Goal: Task Accomplishment & Management: Manage account settings

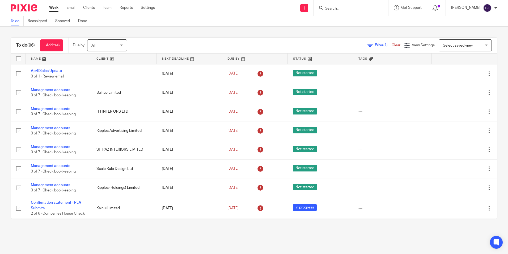
click at [55, 59] on link at bounding box center [58, 58] width 65 height 11
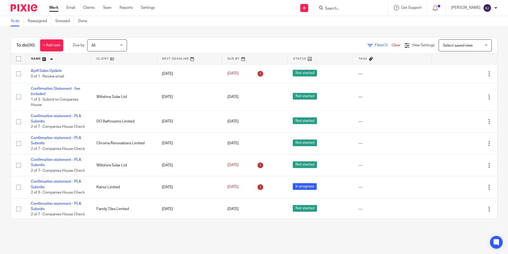
click at [357, 9] on input "Search" at bounding box center [349, 8] width 48 height 5
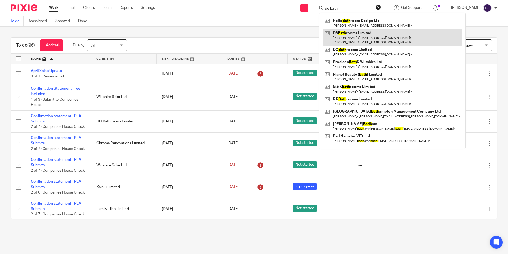
type input "do bath"
click at [355, 34] on link at bounding box center [393, 37] width 138 height 16
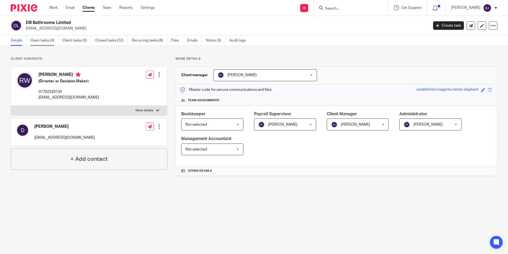
click at [41, 39] on link "Open tasks (4)" at bounding box center [44, 40] width 28 height 10
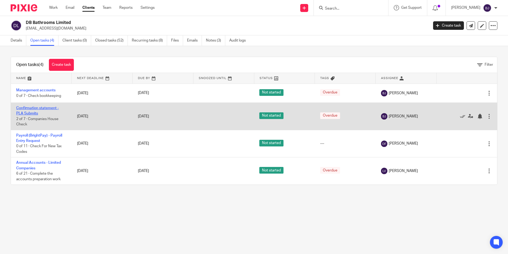
click at [31, 109] on link "Confirmation statement - PLA Submits" at bounding box center [37, 110] width 43 height 9
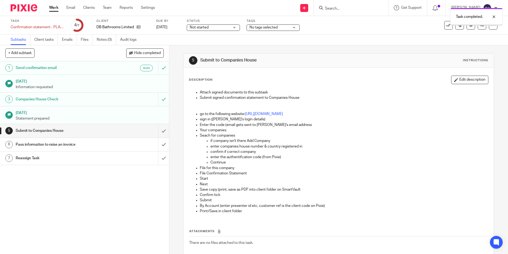
click at [158, 132] on input "submit" at bounding box center [84, 130] width 169 height 13
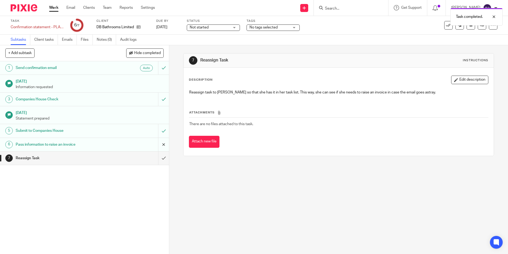
click at [159, 143] on input "submit" at bounding box center [84, 144] width 169 height 13
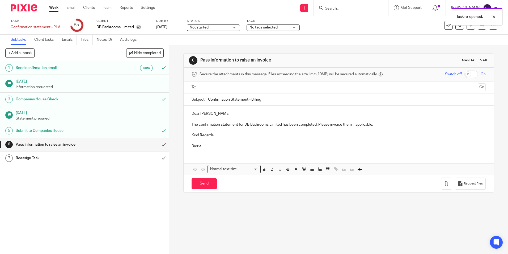
click at [210, 85] on input "text" at bounding box center [339, 87] width 274 height 6
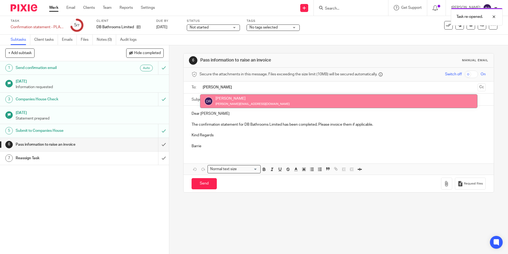
type input "[PERSON_NAME]"
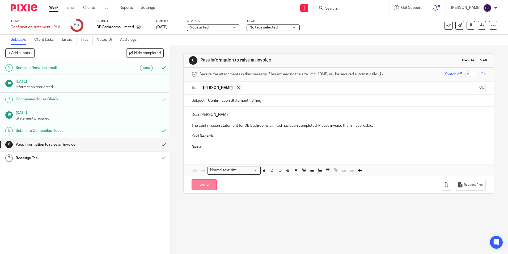
click at [204, 183] on input "Send" at bounding box center [204, 184] width 25 height 11
type input "Sent"
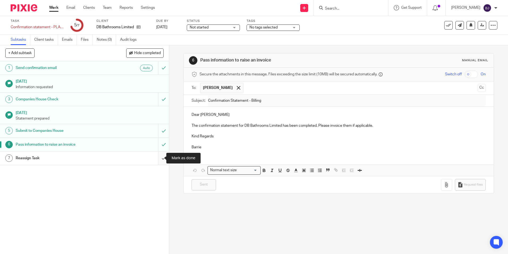
click at [161, 161] on input "submit" at bounding box center [84, 157] width 169 height 13
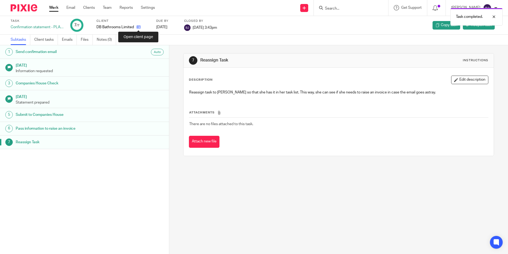
click at [139, 27] on icon at bounding box center [139, 27] width 4 height 4
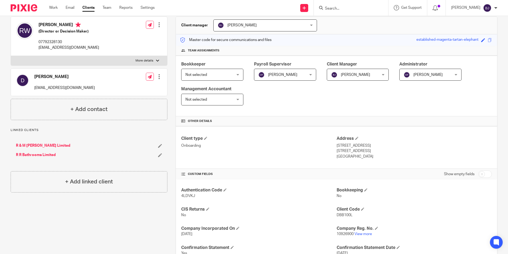
scroll to position [53, 0]
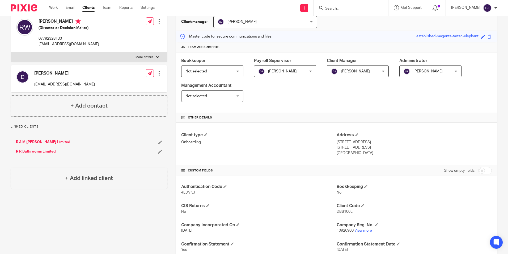
click at [193, 141] on p "Onboarding" at bounding box center [258, 141] width 155 height 5
click at [206, 134] on span at bounding box center [205, 134] width 3 height 3
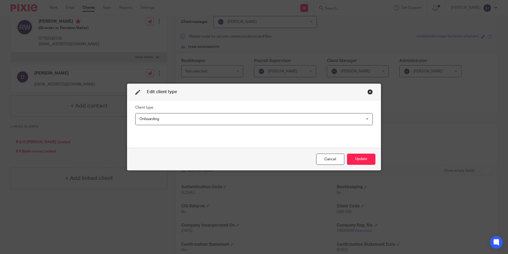
click at [366, 118] on div "Onboarding Onboarding" at bounding box center [254, 119] width 238 height 12
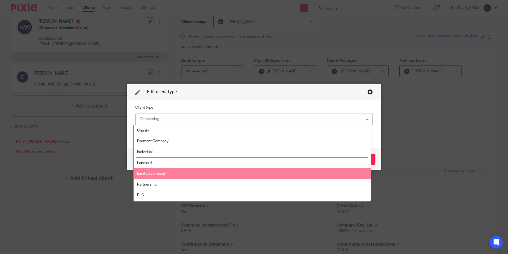
click at [157, 173] on span "Limited company" at bounding box center [151, 174] width 29 height 4
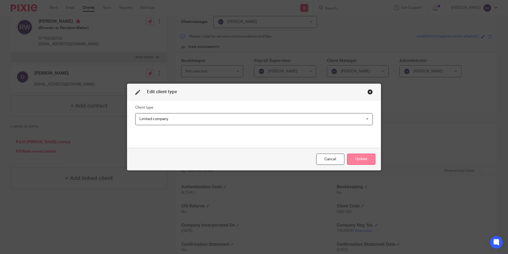
click at [355, 159] on button "Update" at bounding box center [361, 158] width 28 height 11
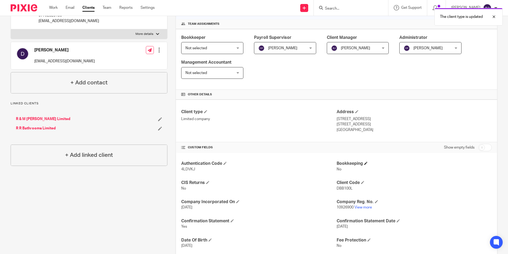
scroll to position [133, 0]
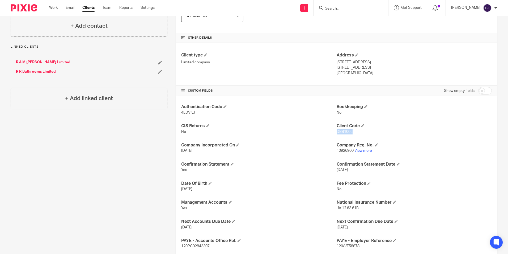
drag, startPoint x: 351, startPoint y: 131, endPoint x: 335, endPoint y: 132, distance: 16.3
click at [337, 132] on p "DBB100L" at bounding box center [414, 131] width 155 height 5
copy span "DBB100L"
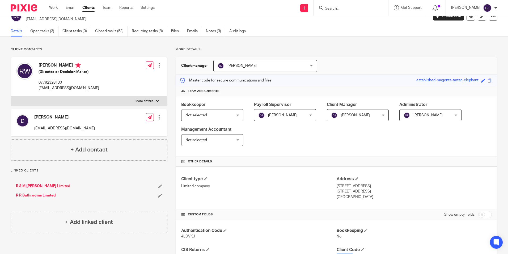
scroll to position [0, 0]
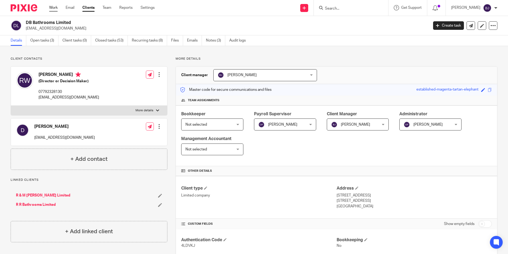
click at [53, 8] on link "Work" at bounding box center [53, 7] width 9 height 5
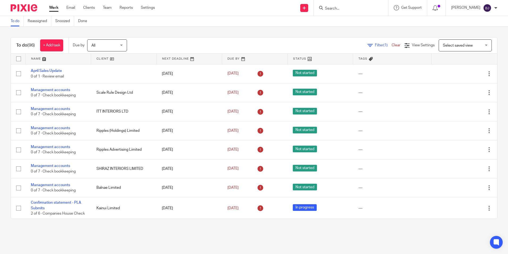
click at [375, 44] on span "Filter (1)" at bounding box center [383, 45] width 17 height 4
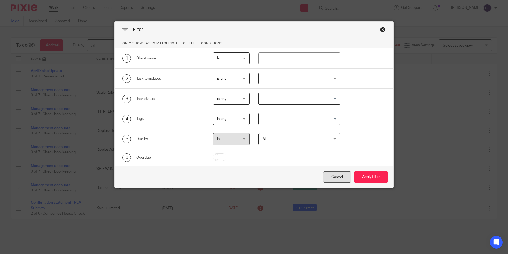
click at [331, 178] on div "Cancel" at bounding box center [337, 176] width 28 height 11
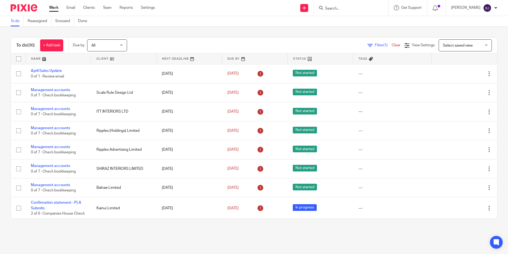
click at [53, 61] on link at bounding box center [58, 58] width 65 height 11
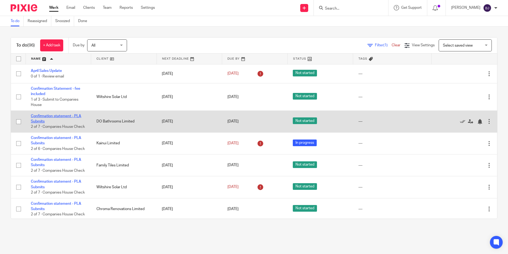
click at [47, 116] on link "Confirmation statement - PLA Submits" at bounding box center [56, 118] width 51 height 9
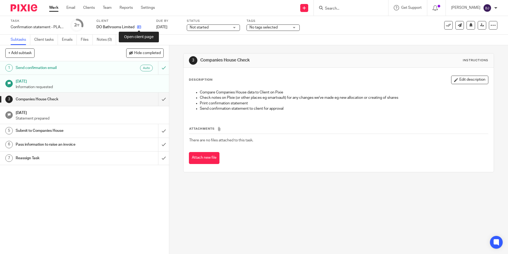
click at [139, 27] on icon at bounding box center [139, 27] width 4 height 4
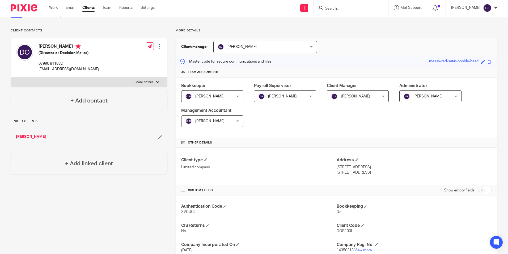
scroll to position [53, 0]
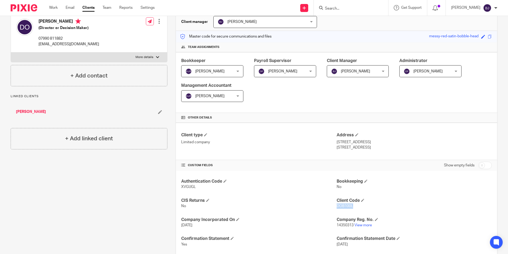
drag, startPoint x: 354, startPoint y: 207, endPoint x: 335, endPoint y: 210, distance: 19.1
copy span "DOB100L"
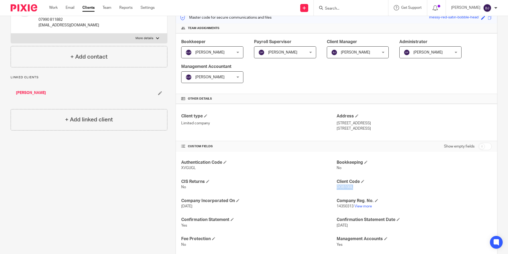
scroll to position [80, 0]
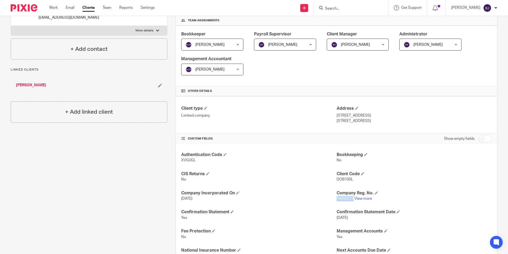
drag, startPoint x: 352, startPoint y: 199, endPoint x: 335, endPoint y: 203, distance: 17.3
copy span "14350313"
click at [336, 9] on input "Search" at bounding box center [349, 8] width 48 height 5
type input "WILTSHIRE SOLAR"
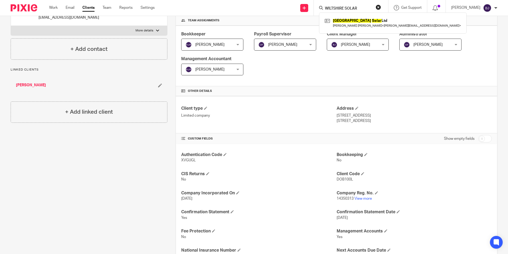
click button "submit" at bounding box center [0, 0] width 0 height 0
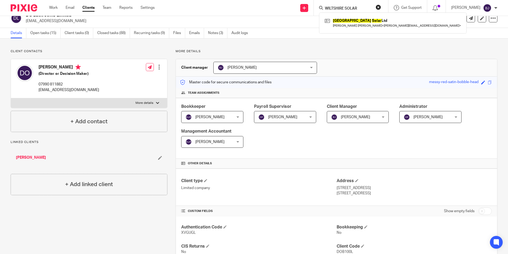
scroll to position [0, 0]
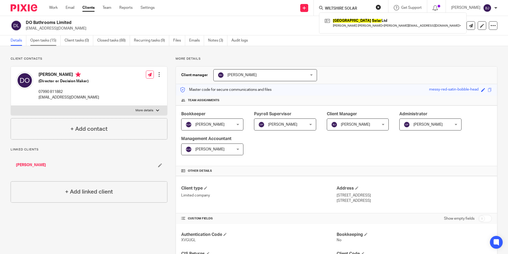
click at [45, 41] on link "Open tasks (15)" at bounding box center [45, 40] width 30 height 10
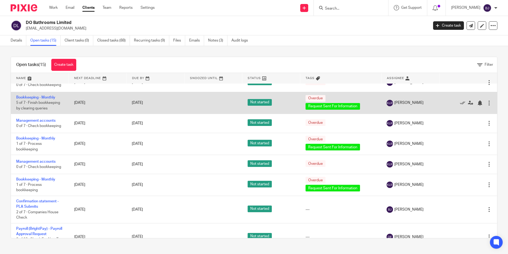
scroll to position [164, 0]
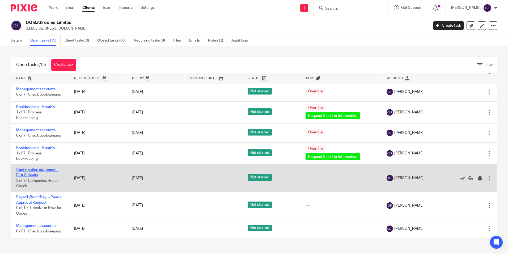
click at [32, 169] on link "Confirmation statement - PLA Submits" at bounding box center [37, 172] width 43 height 9
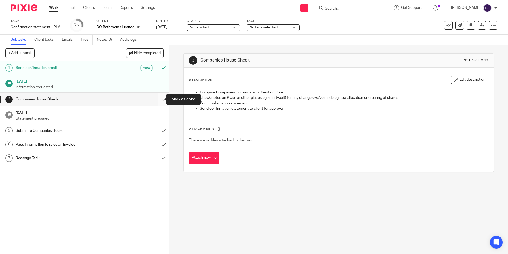
click at [159, 99] on input "submit" at bounding box center [84, 99] width 169 height 13
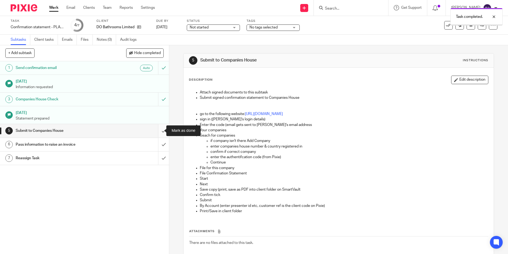
click at [155, 132] on input "submit" at bounding box center [84, 130] width 169 height 13
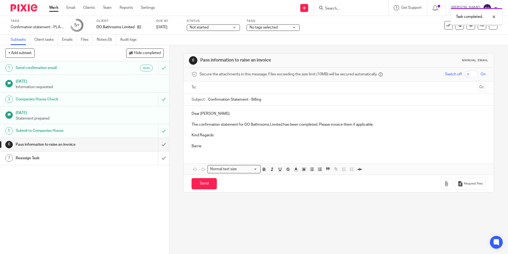
click at [203, 90] on input "text" at bounding box center [339, 87] width 274 height 6
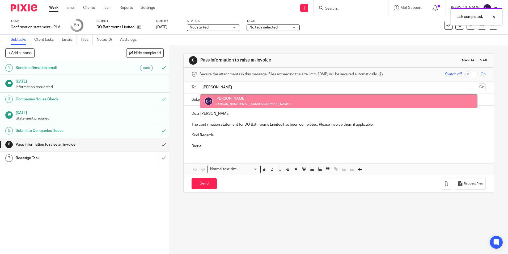
type input "[PERSON_NAME]"
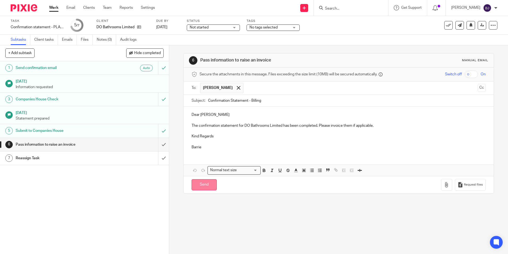
click at [200, 185] on input "Send" at bounding box center [204, 184] width 25 height 11
type input "Sent"
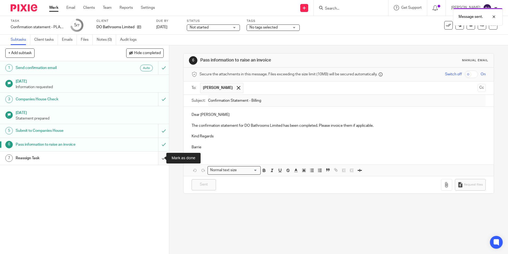
click at [159, 158] on input "submit" at bounding box center [84, 157] width 169 height 13
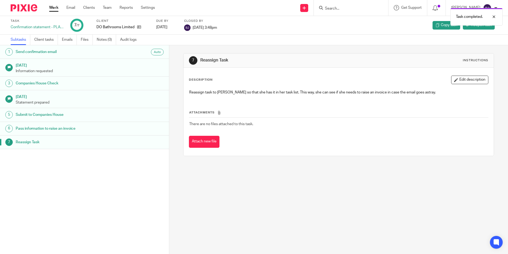
click at [337, 7] on div "Task completed." at bounding box center [378, 15] width 249 height 20
click at [369, 8] on div "Task completed." at bounding box center [378, 15] width 249 height 20
click at [364, 9] on input "Search" at bounding box center [349, 8] width 48 height 5
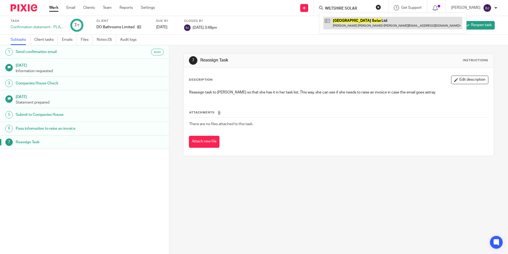
type input "WILTSHIRE SOLAR"
click at [356, 22] on link at bounding box center [393, 23] width 139 height 12
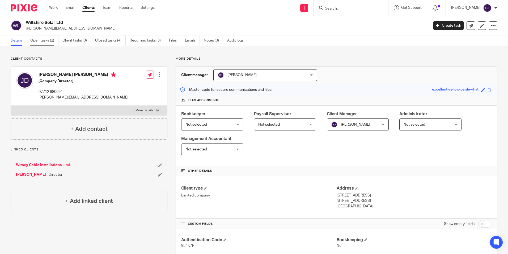
click at [47, 40] on link "Open tasks (2)" at bounding box center [44, 40] width 28 height 10
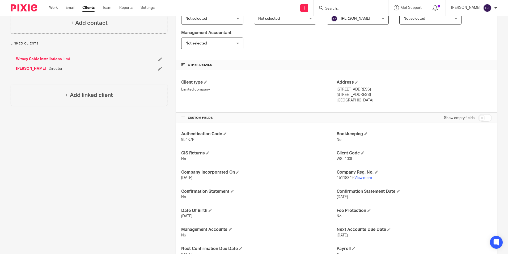
scroll to position [106, 0]
drag, startPoint x: 351, startPoint y: 177, endPoint x: 335, endPoint y: 178, distance: 16.3
click at [337, 178] on span "15118349" at bounding box center [345, 177] width 17 height 4
copy span "15118349"
drag, startPoint x: 351, startPoint y: 157, endPoint x: 336, endPoint y: 161, distance: 16.0
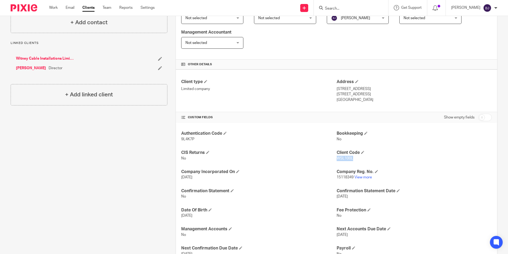
click at [337, 161] on p "WSL100L" at bounding box center [414, 158] width 155 height 5
copy span "WSL100L"
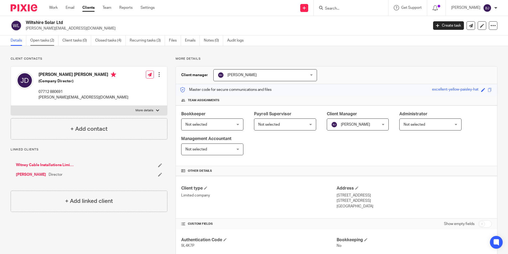
click at [44, 43] on link "Open tasks (2)" at bounding box center [44, 40] width 28 height 10
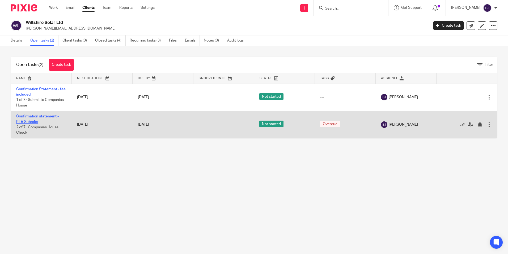
click at [30, 117] on link "Confirmation statement - PLA Submits" at bounding box center [37, 118] width 43 height 9
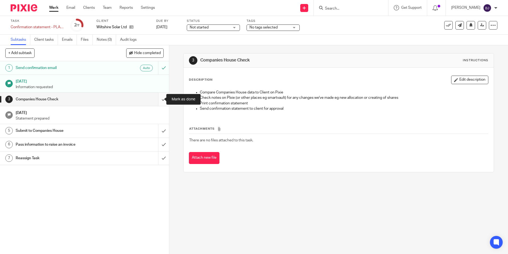
click at [160, 99] on input "submit" at bounding box center [84, 99] width 169 height 13
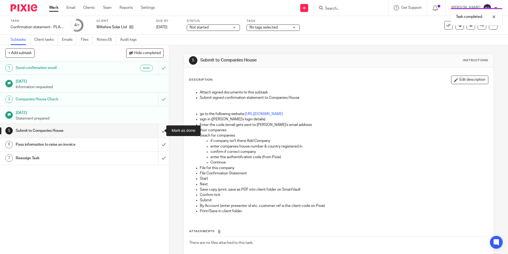
click at [159, 132] on input "submit" at bounding box center [84, 130] width 169 height 13
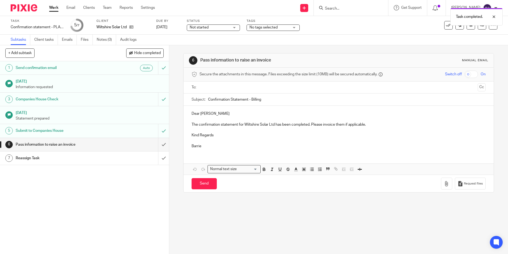
click at [209, 88] on input "text" at bounding box center [339, 87] width 274 height 6
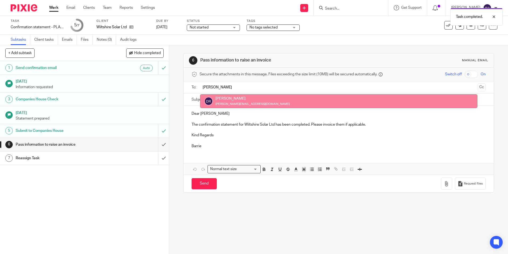
type input "[PERSON_NAME]"
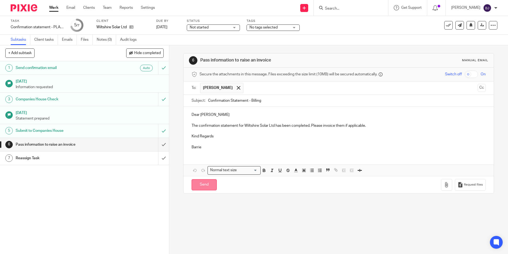
click at [205, 184] on input "Send" at bounding box center [204, 184] width 25 height 11
type input "Sent"
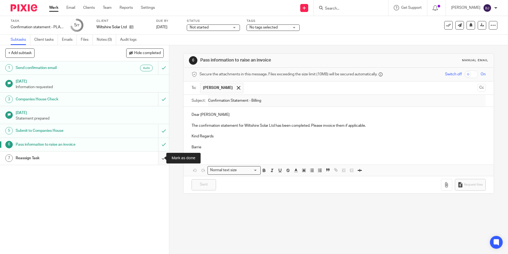
click at [160, 159] on input "submit" at bounding box center [84, 157] width 169 height 13
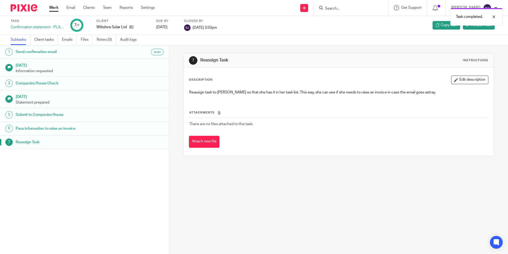
click at [335, 10] on div "Task completed." at bounding box center [378, 15] width 249 height 20
click at [344, 7] on input "Search" at bounding box center [349, 8] width 48 height 5
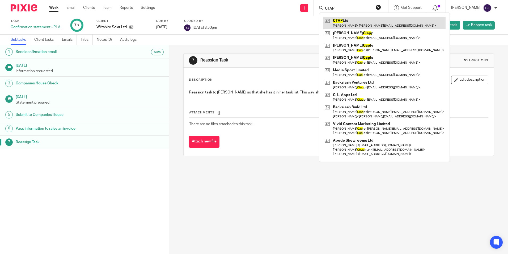
type input "CTAP"
click at [345, 20] on link at bounding box center [385, 23] width 122 height 12
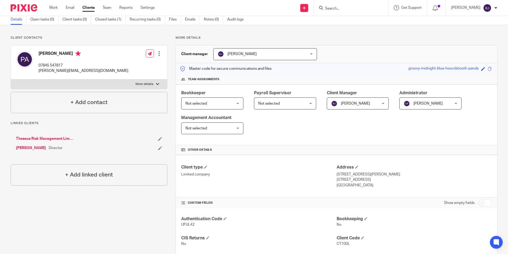
scroll to position [53, 0]
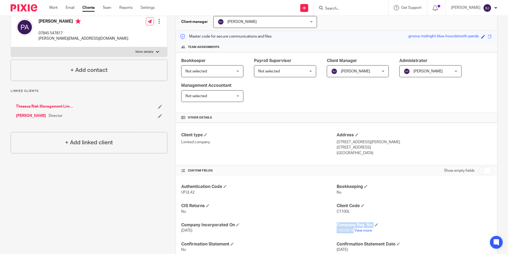
drag, startPoint x: 352, startPoint y: 231, endPoint x: 331, endPoint y: 231, distance: 20.2
click at [332, 232] on p "28 Aug 2024" at bounding box center [258, 230] width 155 height 5
drag, startPoint x: 400, startPoint y: 220, endPoint x: 397, endPoint y: 223, distance: 3.8
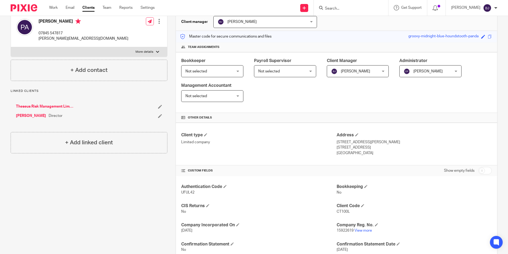
click at [311, 213] on p "No" at bounding box center [258, 211] width 155 height 5
drag, startPoint x: 350, startPoint y: 231, endPoint x: 335, endPoint y: 232, distance: 15.8
click at [337, 232] on p "15922619 View more" at bounding box center [414, 230] width 155 height 5
copy span "15922619"
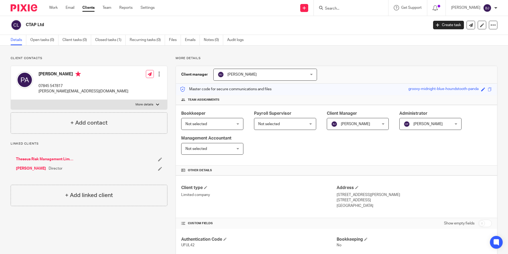
scroll to position [0, 0]
click at [37, 39] on link "Open tasks (0)" at bounding box center [44, 40] width 28 height 10
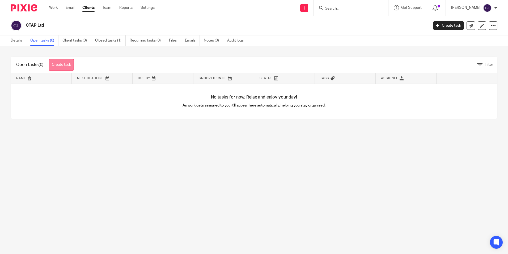
click at [63, 62] on link "Create task" at bounding box center [61, 65] width 25 height 12
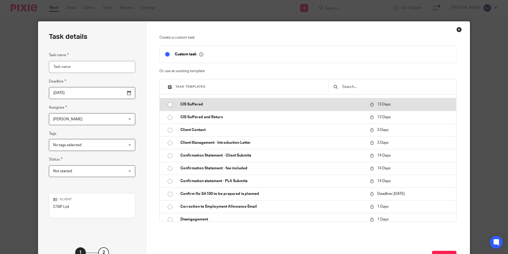
scroll to position [133, 0]
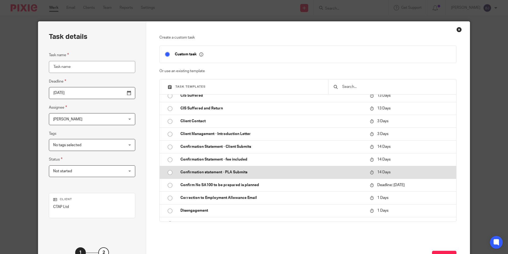
click at [168, 171] on input "radio" at bounding box center [170, 172] width 10 height 10
type input "[DATE]"
type input "Confirmation statement - PLA Submits"
checkbox input "false"
radio input "false"
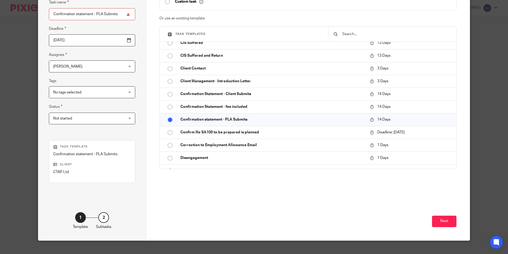
scroll to position [53, 0]
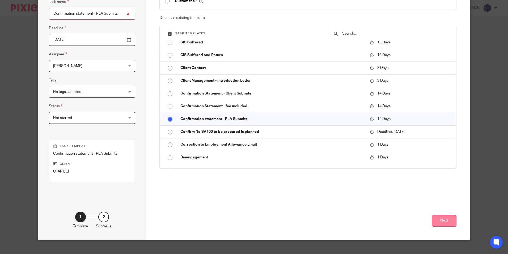
click at [438, 215] on button "Next" at bounding box center [444, 220] width 24 height 11
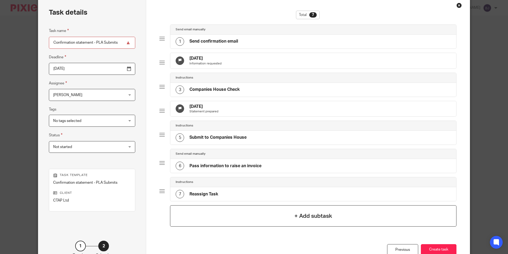
scroll to position [0, 0]
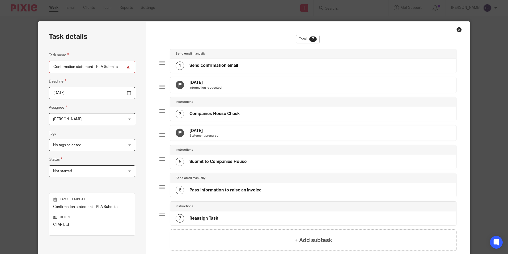
click at [73, 93] on input "2025-10-01" at bounding box center [92, 93] width 86 height 12
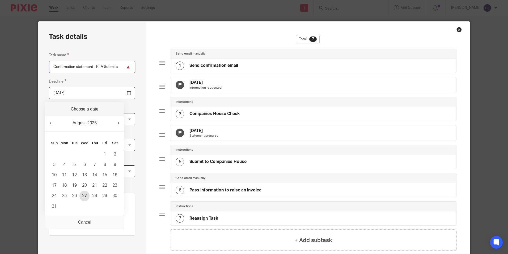
type input "2025-08-27"
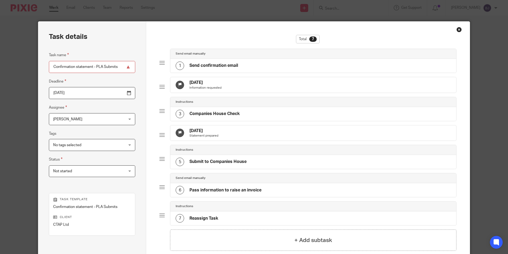
click at [160, 89] on div at bounding box center [162, 86] width 5 height 5
click at [179, 87] on icon at bounding box center [180, 85] width 4 height 4
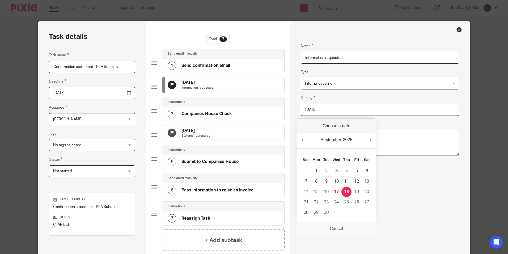
click at [338, 110] on input "2025-09-18" at bounding box center [380, 110] width 158 height 12
type input "2025-08-28"
click at [208, 138] on p "Statement prepared" at bounding box center [196, 135] width 29 height 4
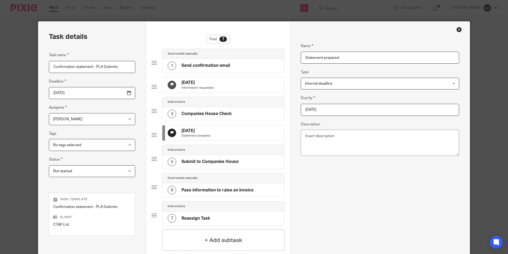
click at [344, 108] on input "2025-09-24" at bounding box center [380, 110] width 158 height 12
type input "2025-09-09"
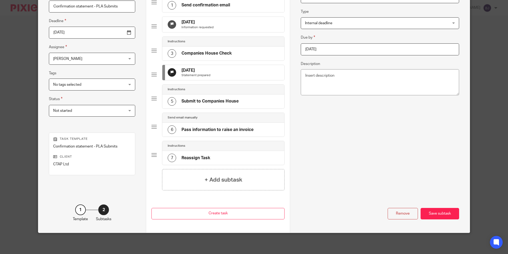
scroll to position [65, 0]
click at [431, 213] on div "Save subtask" at bounding box center [440, 212] width 39 height 11
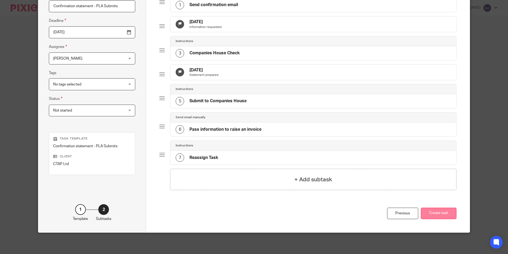
click at [443, 215] on button "Create task" at bounding box center [439, 212] width 36 height 11
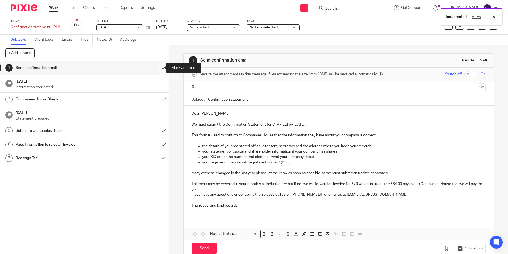
click at [160, 69] on input "submit" at bounding box center [84, 67] width 169 height 13
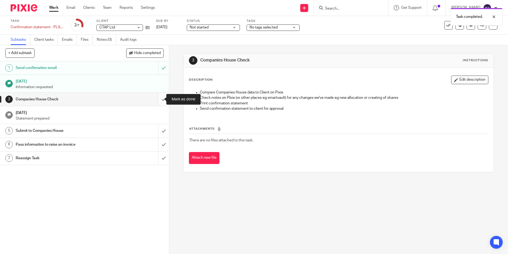
click at [158, 100] on input "submit" at bounding box center [84, 99] width 169 height 13
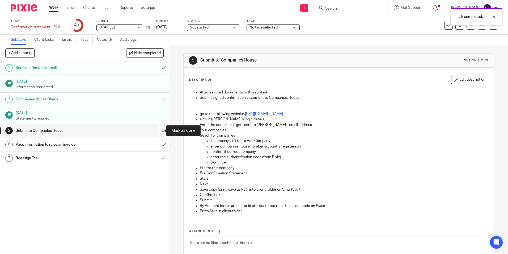
click at [157, 129] on input "submit" at bounding box center [84, 130] width 169 height 13
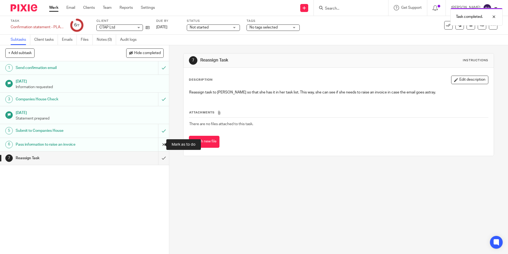
click at [158, 144] on input "submit" at bounding box center [84, 144] width 169 height 13
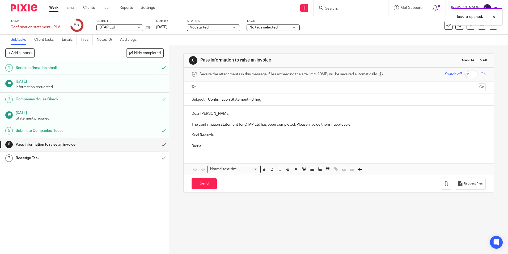
click at [203, 86] on input "text" at bounding box center [339, 87] width 274 height 6
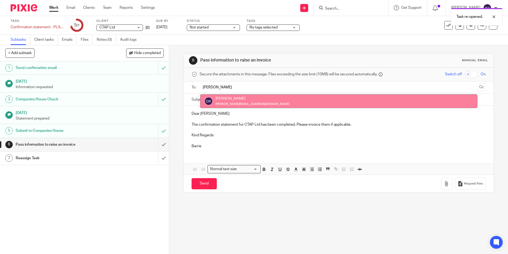
type input "[PERSON_NAME]"
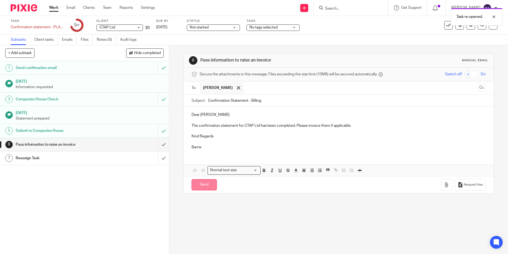
click at [203, 185] on input "Send" at bounding box center [204, 184] width 25 height 11
type input "Sent"
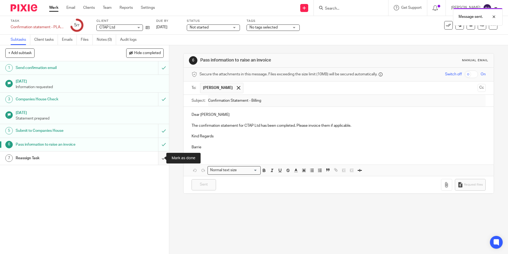
click at [159, 159] on input "submit" at bounding box center [84, 157] width 169 height 13
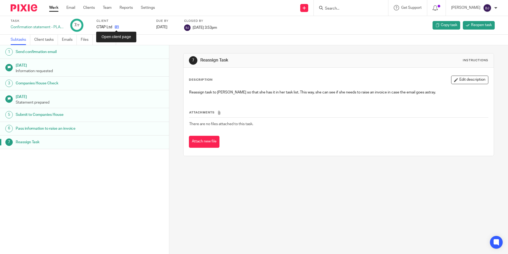
click at [116, 27] on icon at bounding box center [117, 27] width 4 height 4
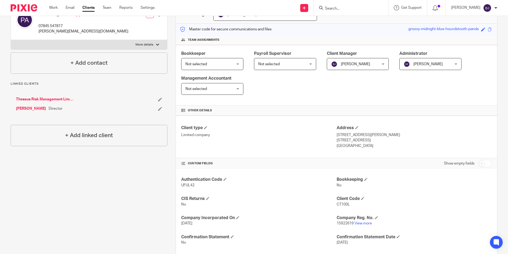
scroll to position [80, 0]
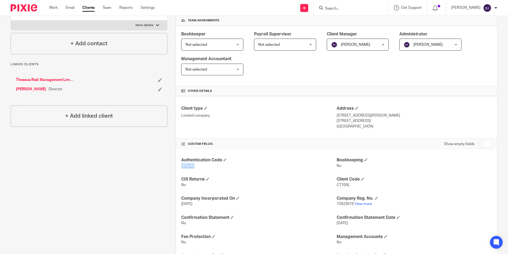
drag, startPoint x: 194, startPoint y: 165, endPoint x: 180, endPoint y: 166, distance: 14.4
click at [181, 166] on p "UFUL42" at bounding box center [258, 165] width 155 height 5
copy span "UFUL42"
drag, startPoint x: 349, startPoint y: 185, endPoint x: 335, endPoint y: 186, distance: 14.4
click at [337, 186] on p "CT100L" at bounding box center [414, 184] width 155 height 5
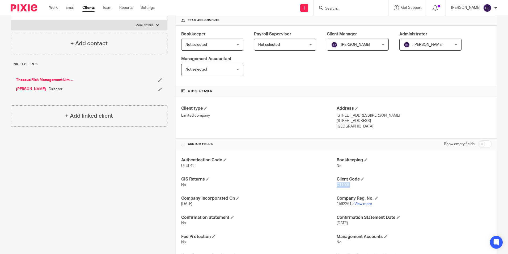
copy span "CT100L"
